Goal: Task Accomplishment & Management: Manage account settings

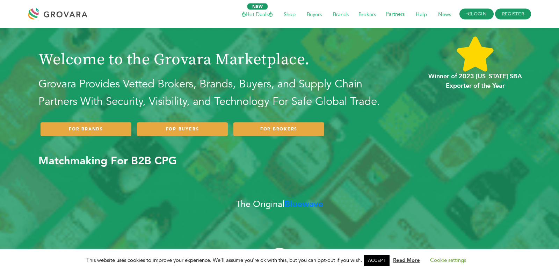
click at [468, 15] on icon at bounding box center [469, 14] width 5 height 5
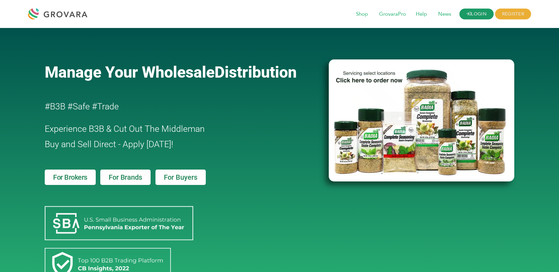
click at [473, 13] on link "LOGIN" at bounding box center [477, 14] width 34 height 11
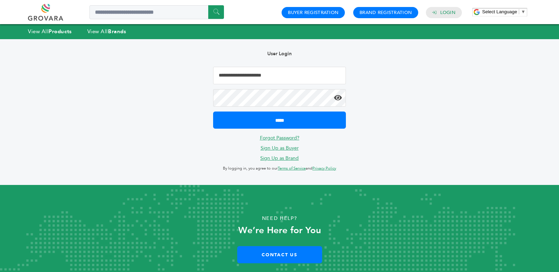
click at [287, 73] on input "**********" at bounding box center [279, 75] width 133 height 17
click at [273, 67] on input "**********" at bounding box center [279, 75] width 133 height 17
click at [237, 75] on input "**********" at bounding box center [279, 75] width 133 height 17
type input "**********"
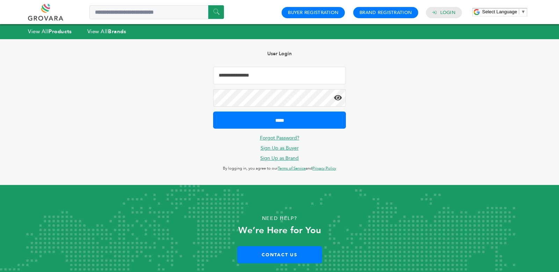
click at [213, 112] on input "*****" at bounding box center [279, 120] width 133 height 17
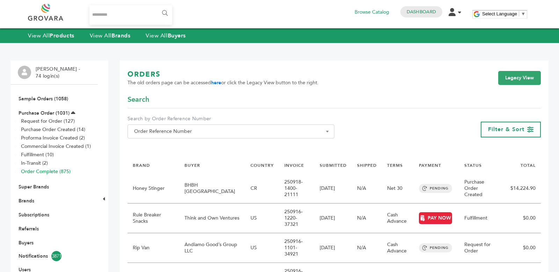
click at [67, 171] on link "Order Complete (875)" at bounding box center [46, 171] width 50 height 7
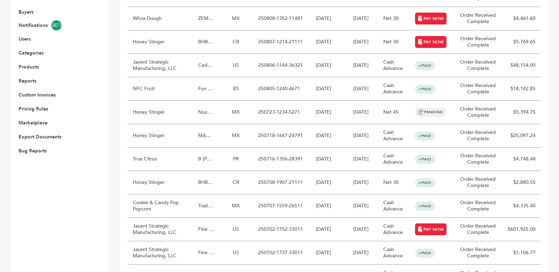
scroll to position [228, 0]
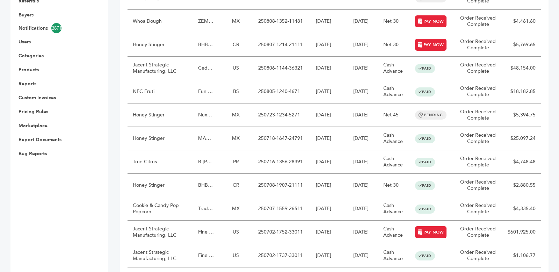
click at [302, 160] on td "250716-1356-28391" at bounding box center [282, 161] width 58 height 23
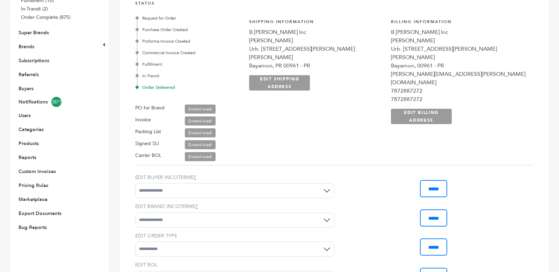
scroll to position [214, 0]
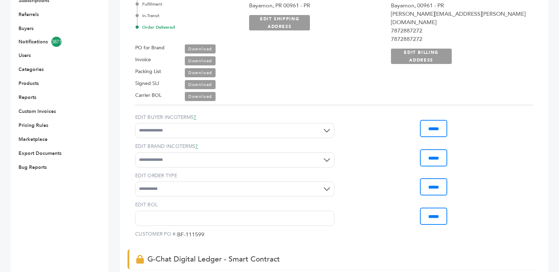
click at [199, 96] on link "Download" at bounding box center [200, 96] width 31 height 9
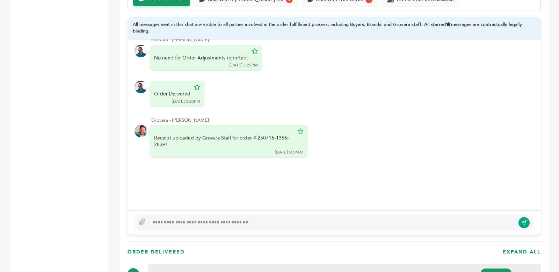
scroll to position [90, 0]
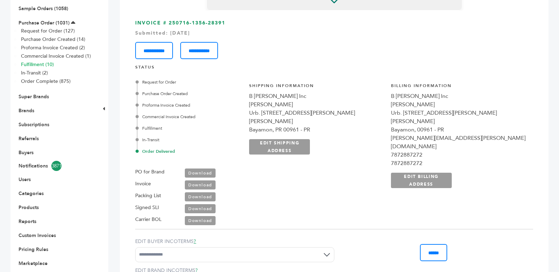
click at [41, 65] on link "Fulfillment (10)" at bounding box center [37, 64] width 33 height 7
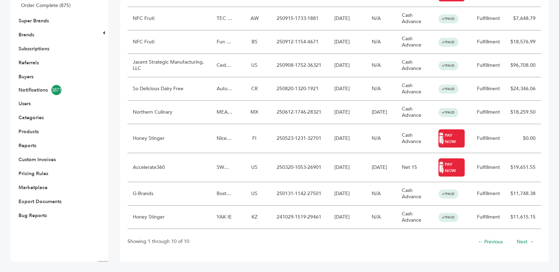
scroll to position [165, 0]
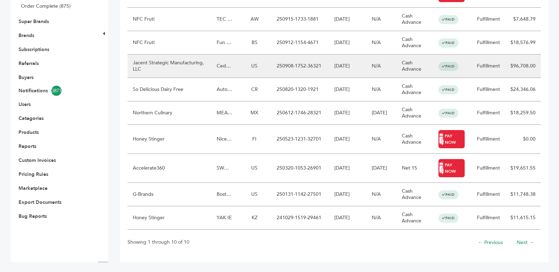
click at [240, 64] on td "US" at bounding box center [255, 66] width 34 height 23
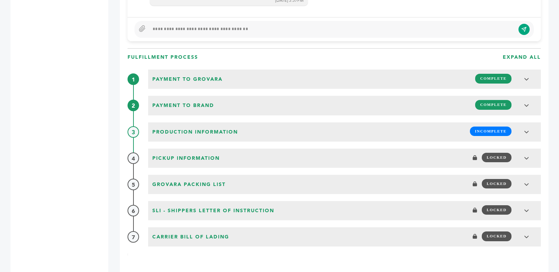
scroll to position [760, 0]
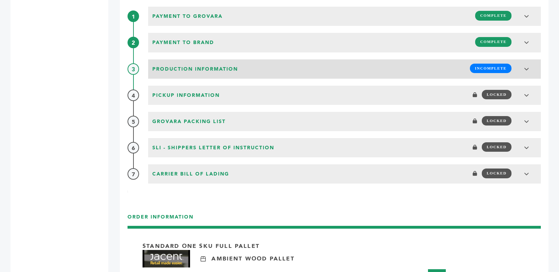
click at [233, 70] on span "Production Information" at bounding box center [195, 69] width 90 height 11
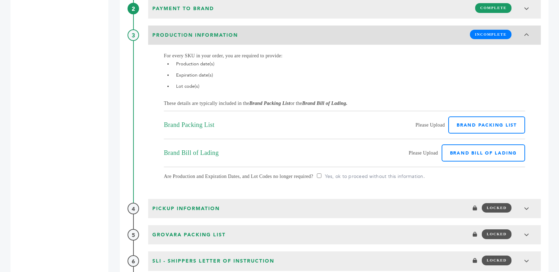
scroll to position [795, 0]
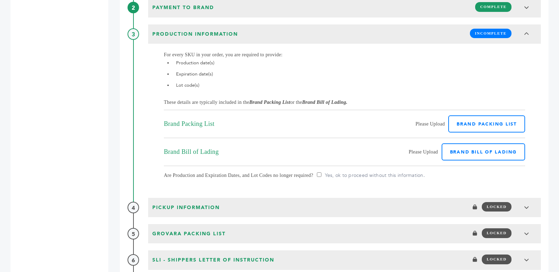
click at [347, 106] on div "For every SKU in your order, you are required to provide: Production date(s) Ex…" at bounding box center [345, 83] width 362 height 65
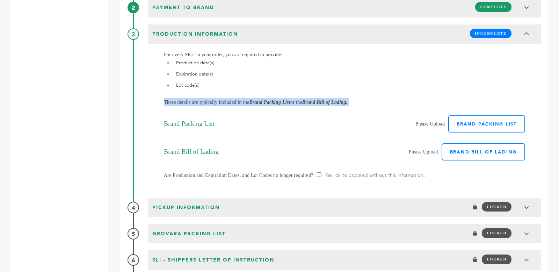
click at [348, 103] on icon "Brand Bill of Lading." at bounding box center [324, 102] width 45 height 5
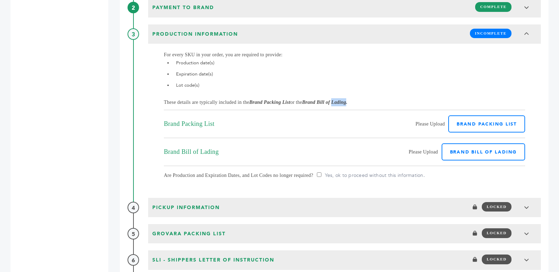
click at [348, 103] on icon "Brand Bill of Lading." at bounding box center [324, 102] width 45 height 5
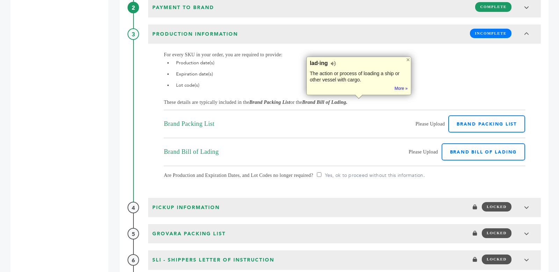
click at [330, 103] on icon "Brand Bill of Lading." at bounding box center [324, 102] width 45 height 5
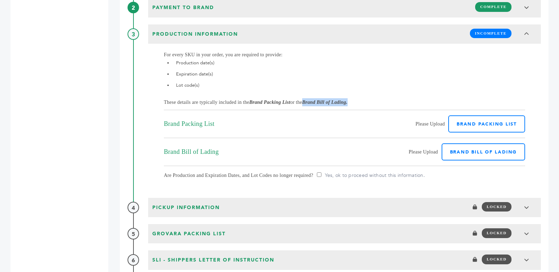
drag, startPoint x: 321, startPoint y: 103, endPoint x: 375, endPoint y: 104, distance: 54.6
click at [375, 104] on div "For every SKU in your order, you are required to provide: Production date(s) Ex…" at bounding box center [345, 83] width 362 height 65
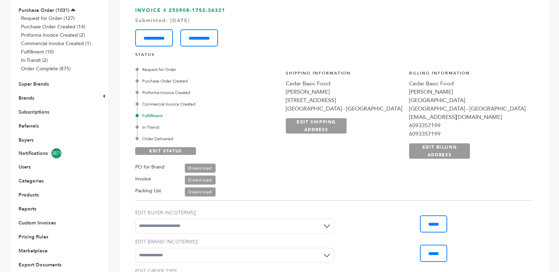
scroll to position [94, 0]
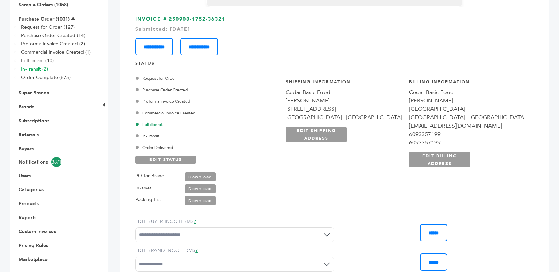
click at [36, 68] on link "In-Transit (2)" at bounding box center [34, 69] width 27 height 7
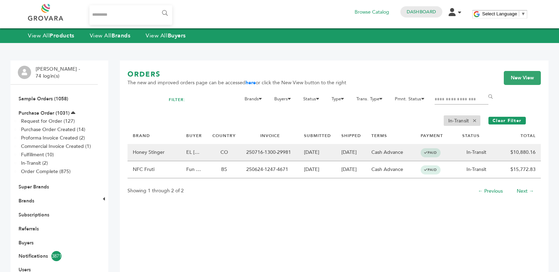
click at [238, 152] on td "CO" at bounding box center [224, 152] width 34 height 17
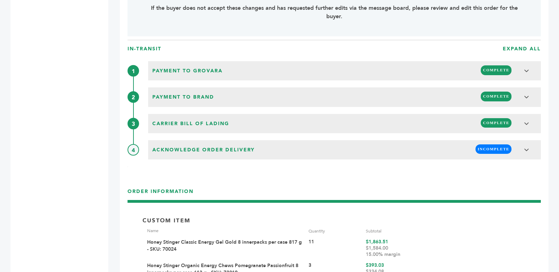
scroll to position [846, 0]
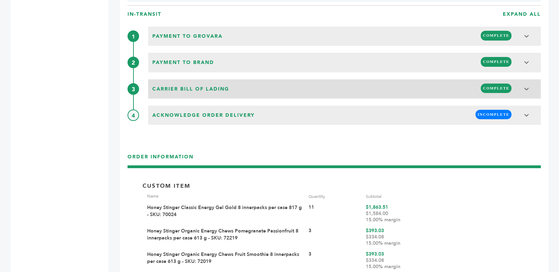
click at [226, 90] on span "Carrier Bill of Lading" at bounding box center [190, 89] width 81 height 11
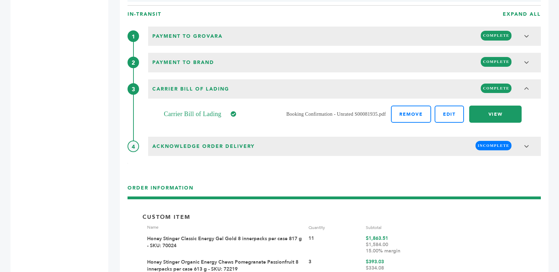
click at [491, 115] on link "VIEW" at bounding box center [496, 114] width 52 height 17
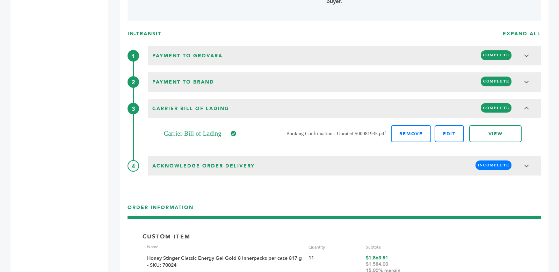
scroll to position [826, 0]
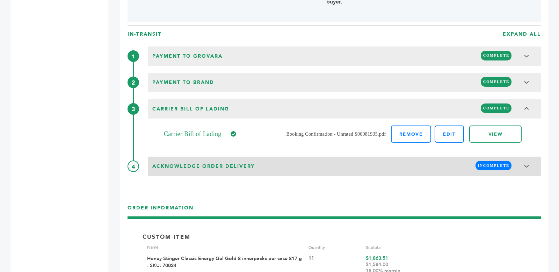
click at [259, 162] on div "Acknowledge Order Delivery INCOMPLETE" at bounding box center [344, 165] width 389 height 13
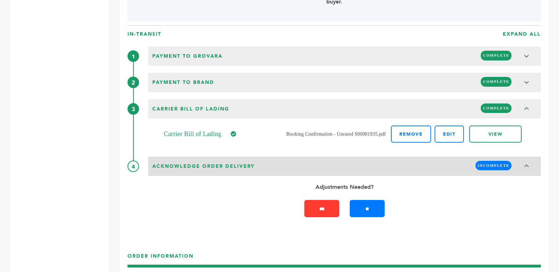
scroll to position [816, 0]
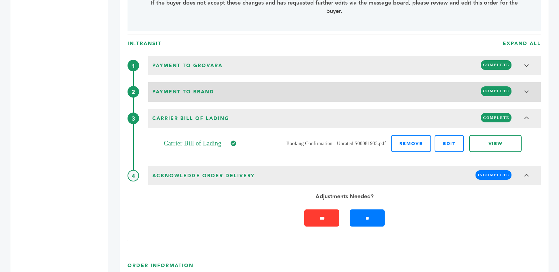
click at [249, 91] on div "Payment to brand COMPLETE" at bounding box center [344, 90] width 389 height 13
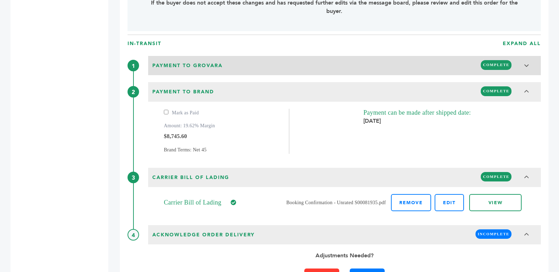
click at [253, 68] on div "Payment to Grovara COMPLETE" at bounding box center [344, 64] width 389 height 13
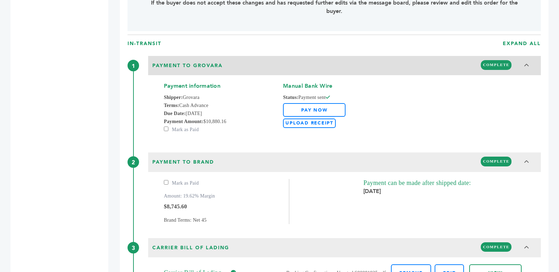
click at [253, 68] on div "Payment to Grovara COMPLETE" at bounding box center [344, 64] width 389 height 13
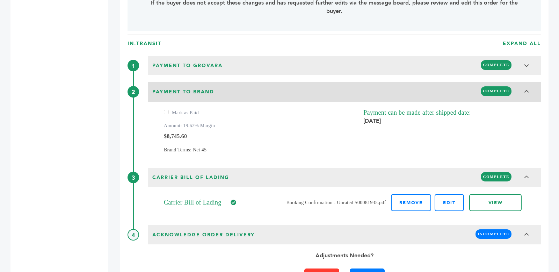
click at [254, 91] on div "Payment to brand COMPLETE" at bounding box center [344, 90] width 389 height 13
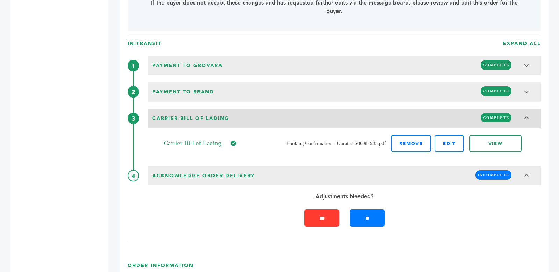
click at [278, 116] on div "Carrier Bill of Lading COMPLETE" at bounding box center [344, 117] width 389 height 13
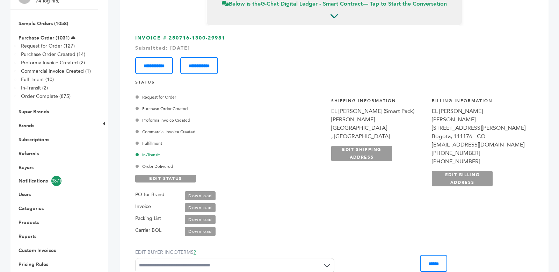
scroll to position [72, 0]
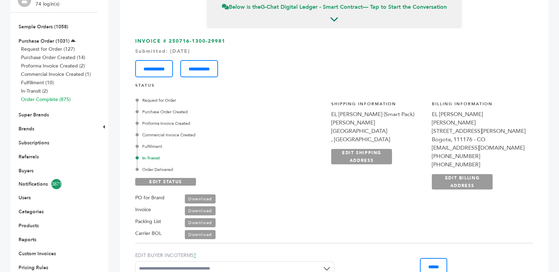
click at [57, 100] on link "Order Complete (875)" at bounding box center [46, 99] width 50 height 7
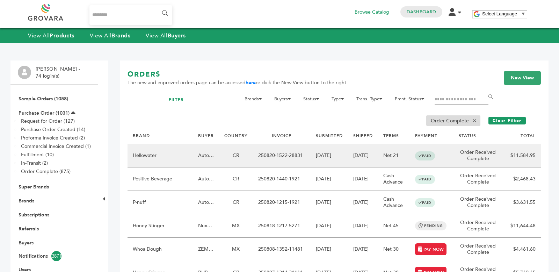
click at [228, 144] on td "CR" at bounding box center [236, 155] width 34 height 23
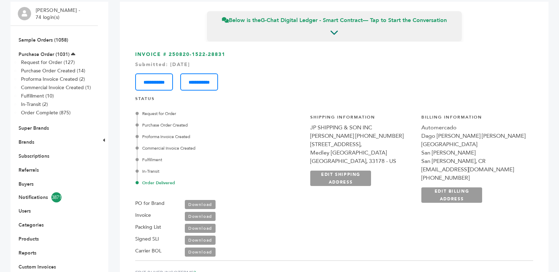
click at [149, 241] on label "Signed SLI" at bounding box center [147, 239] width 24 height 8
click at [195, 242] on link "Download" at bounding box center [200, 240] width 31 height 9
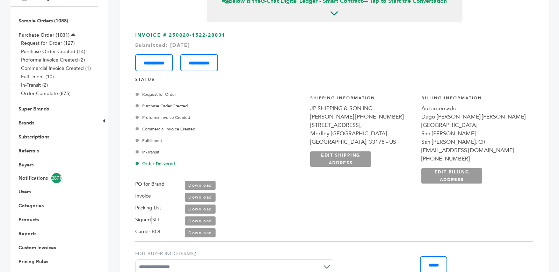
scroll to position [79, 0]
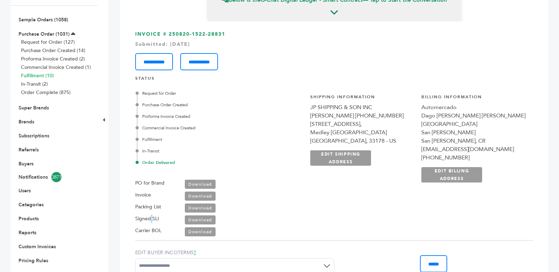
click at [43, 76] on link "Fulfillment (10)" at bounding box center [37, 75] width 33 height 7
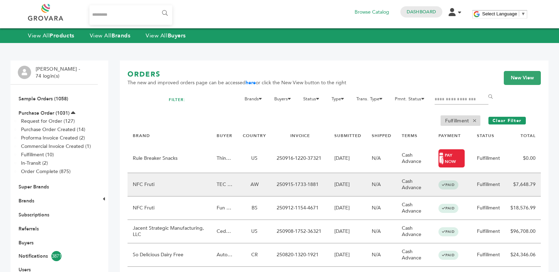
click at [290, 182] on td "250915-1733-1881" at bounding box center [301, 184] width 58 height 23
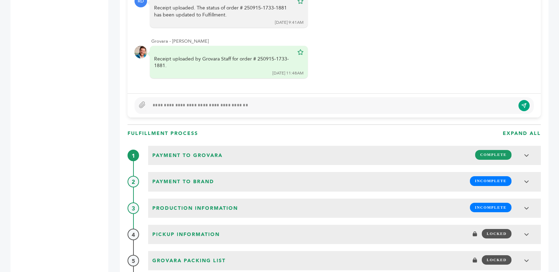
scroll to position [749, 0]
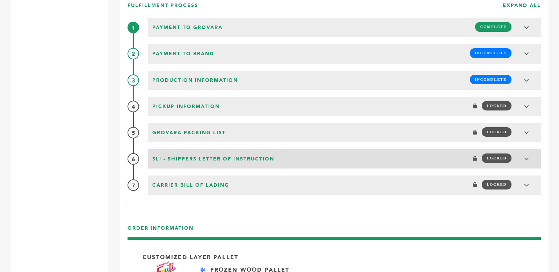
click at [297, 157] on div "SLI - Shippers Letter of Instruction LOCKED" at bounding box center [344, 157] width 389 height 13
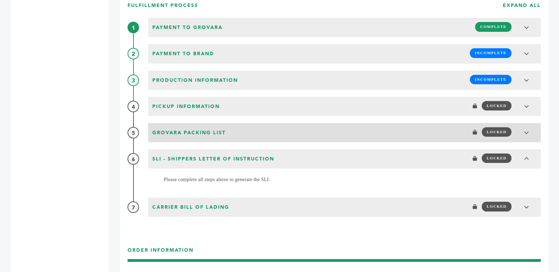
click at [259, 138] on div "Grovara Packing List LOCKED" at bounding box center [344, 131] width 389 height 13
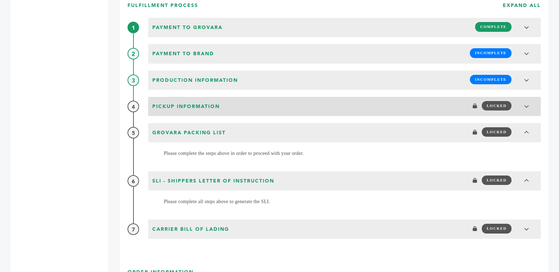
click at [273, 111] on div "Pickup Information LOCKED" at bounding box center [344, 105] width 389 height 13
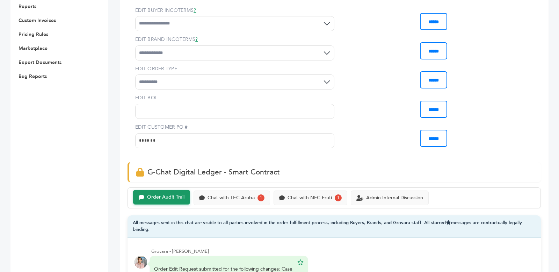
scroll to position [0, 0]
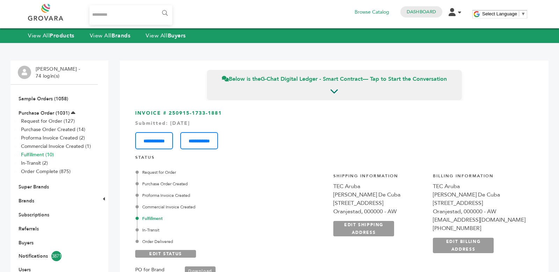
click at [50, 155] on link "Fulfillment (10)" at bounding box center [37, 154] width 33 height 7
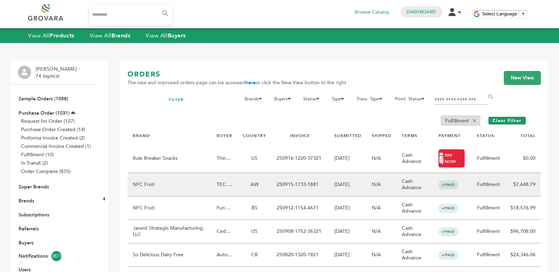
scroll to position [166, 0]
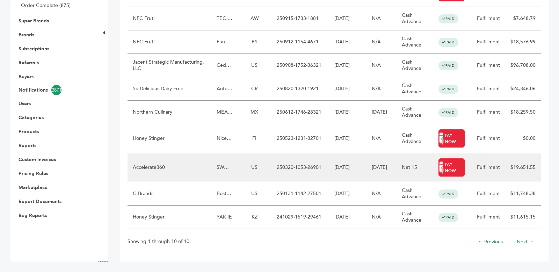
click at [342, 165] on td "[DATE]" at bounding box center [347, 167] width 37 height 29
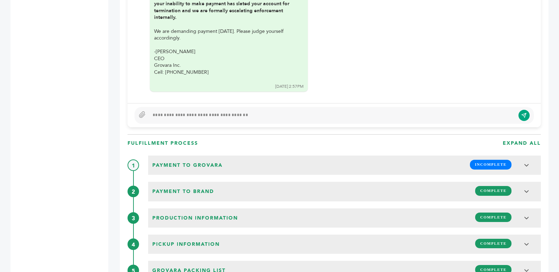
scroll to position [721, 0]
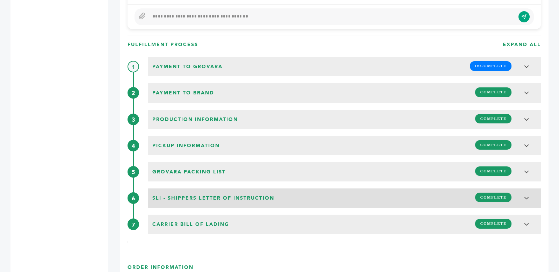
click at [347, 196] on div "SLI - Shippers Letter of Instruction COMPLETE" at bounding box center [344, 197] width 389 height 13
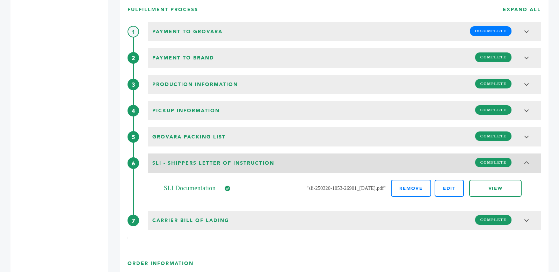
scroll to position [761, 0]
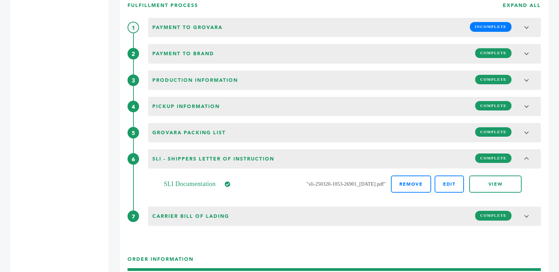
click at [321, 186] on span ""sli-250320-1053-26901_[DATE].pdf"" at bounding box center [346, 184] width 79 height 8
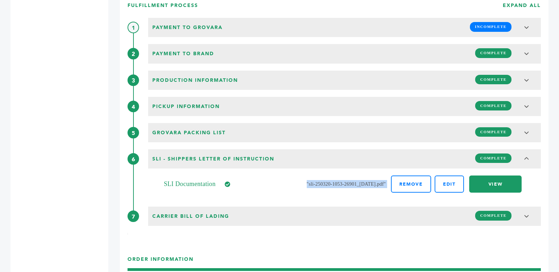
click at [507, 187] on link "VIEW" at bounding box center [496, 184] width 52 height 17
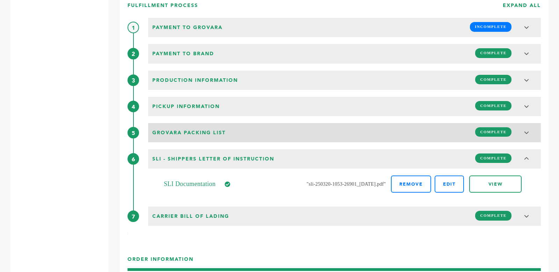
click at [326, 131] on div "Grovara Packing List COMPLETE" at bounding box center [344, 131] width 389 height 13
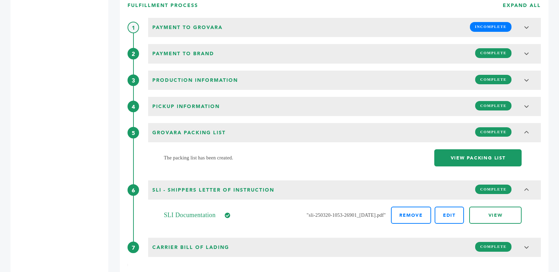
click at [455, 157] on link "VIEW PACKING LIST" at bounding box center [478, 157] width 87 height 17
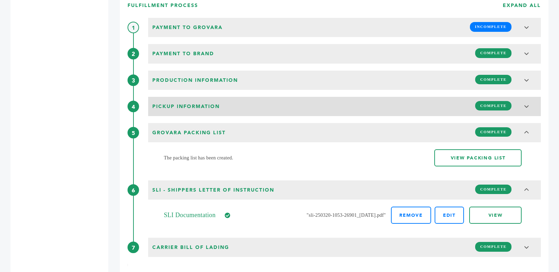
click at [378, 108] on div "Pickup Information COMPLETE" at bounding box center [344, 105] width 389 height 13
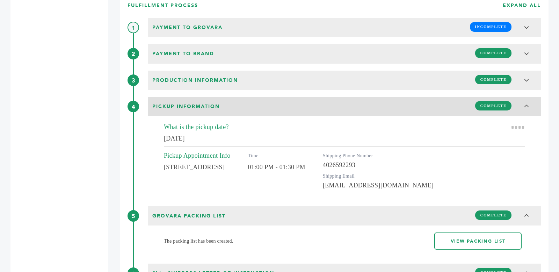
click at [378, 108] on div "Pickup Information COMPLETE" at bounding box center [344, 105] width 389 height 13
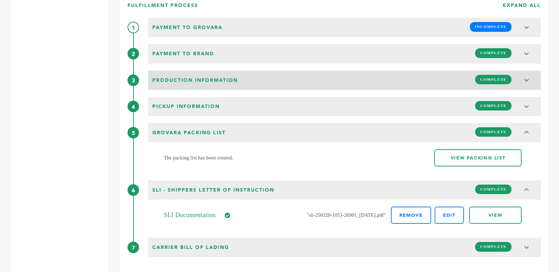
click at [365, 78] on div "Production Information COMPLETE" at bounding box center [344, 79] width 389 height 13
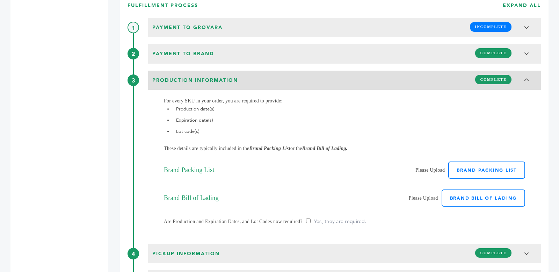
click at [365, 78] on div "Production Information COMPLETE" at bounding box center [344, 79] width 389 height 13
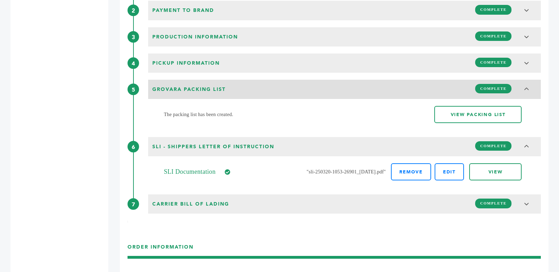
scroll to position [805, 0]
